Goal: Unclear

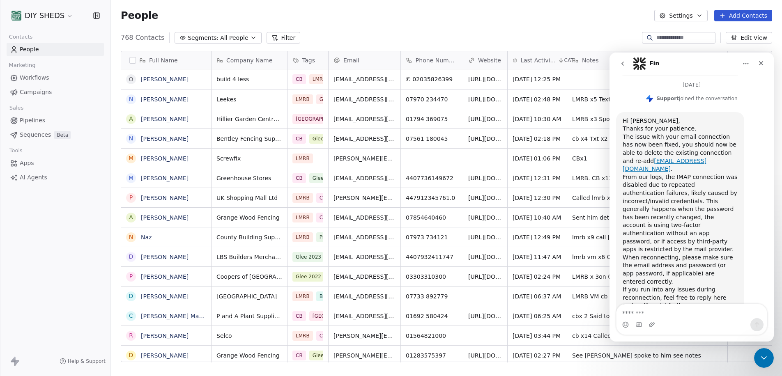
scroll to position [270, 0]
